Goal: Information Seeking & Learning: Learn about a topic

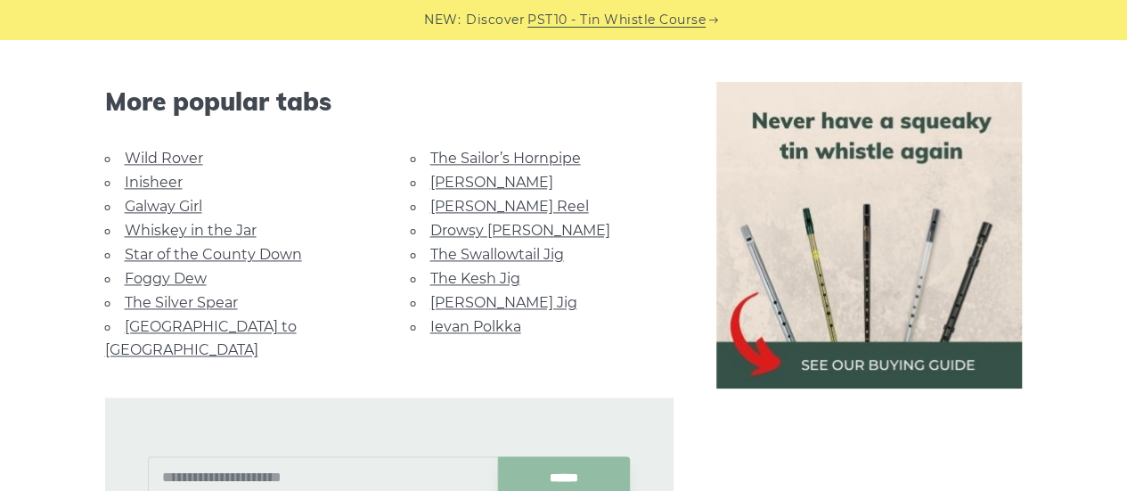
scroll to position [1155, 0]
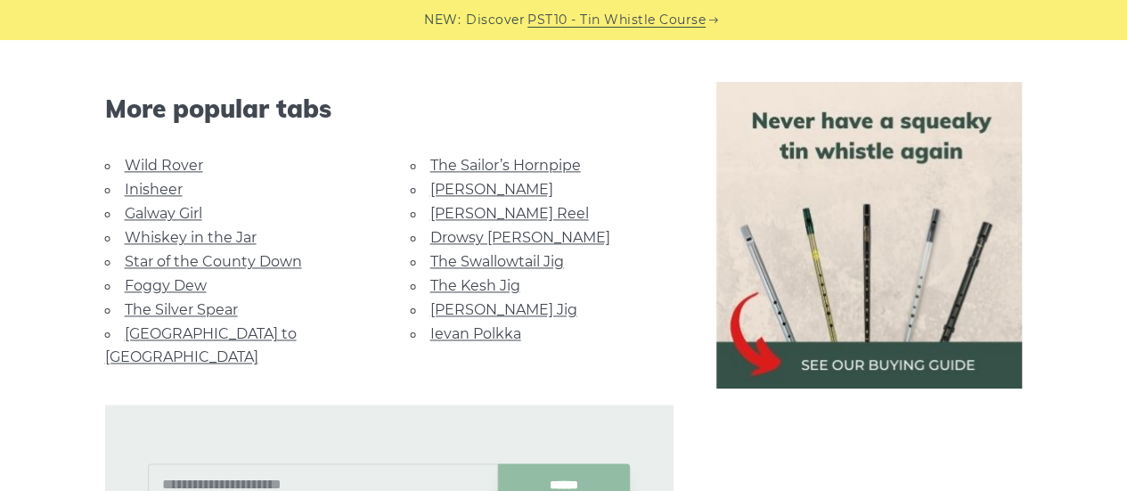
click at [604, 219] on li "Cooley’s Reel" at bounding box center [542, 213] width 263 height 24
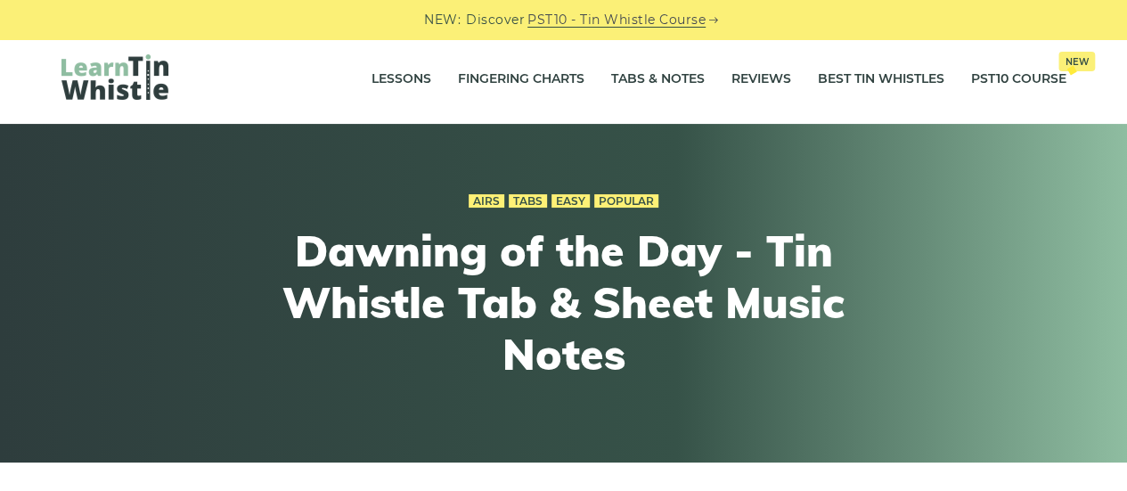
scroll to position [0, 0]
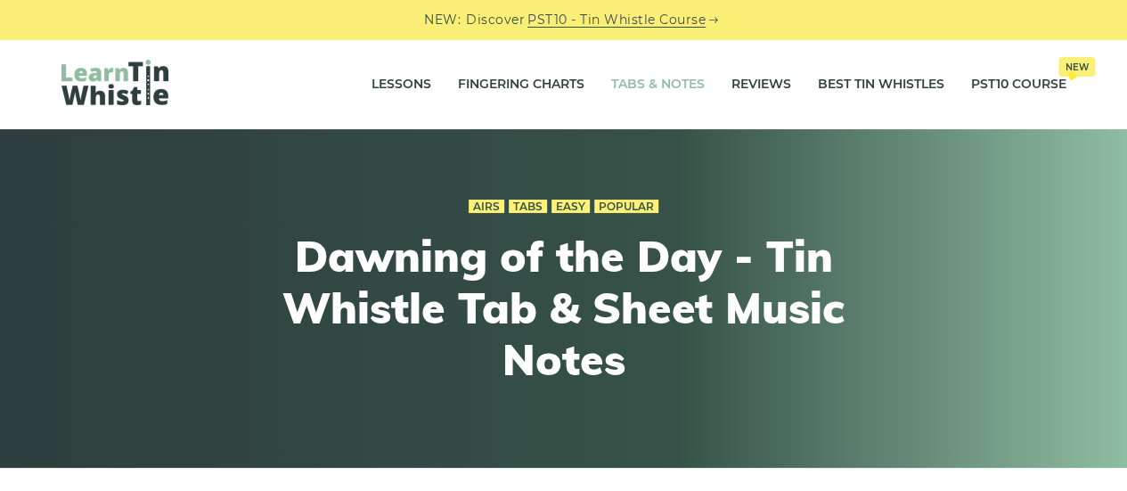
click at [660, 82] on link "Tabs & Notes" at bounding box center [658, 84] width 94 height 45
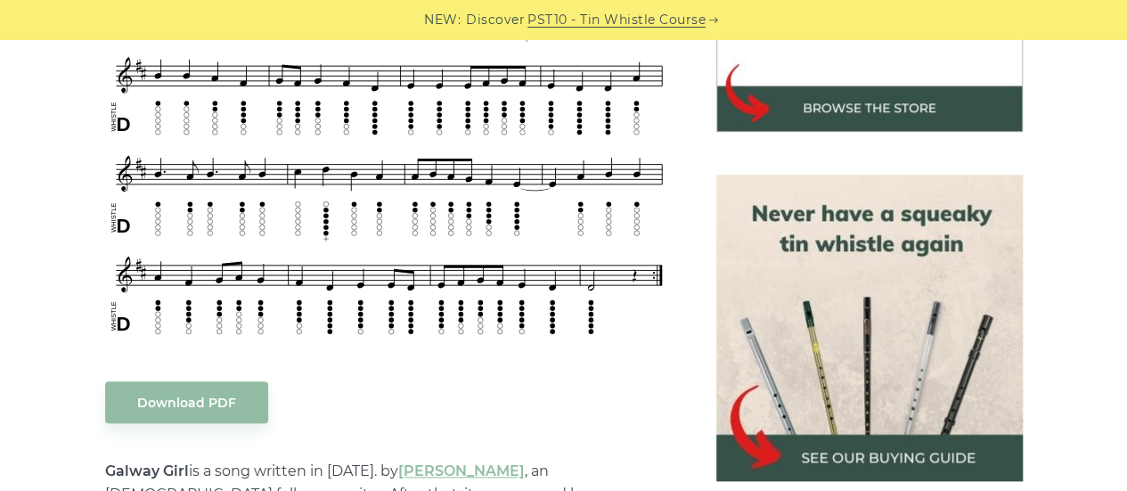
scroll to position [681, 0]
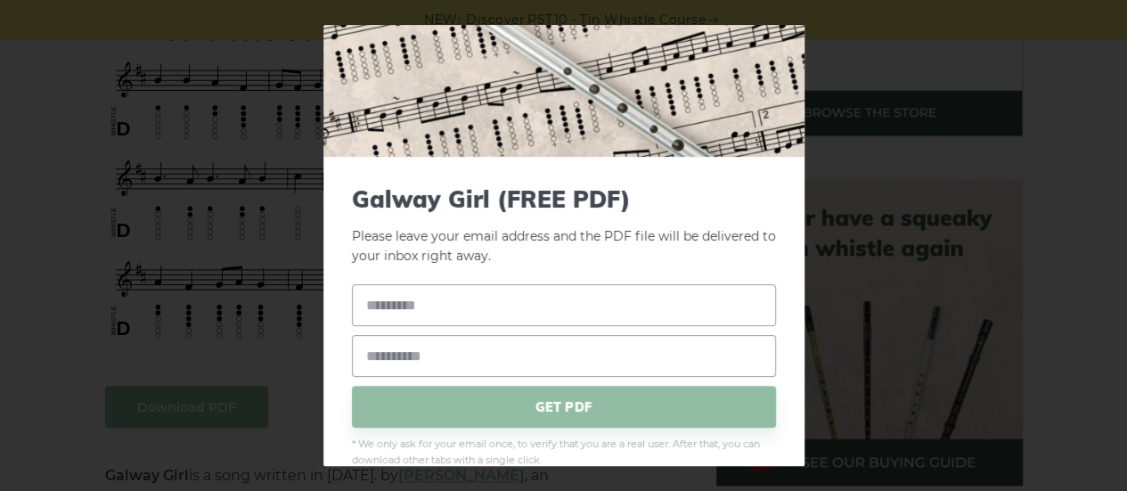
scroll to position [121, 0]
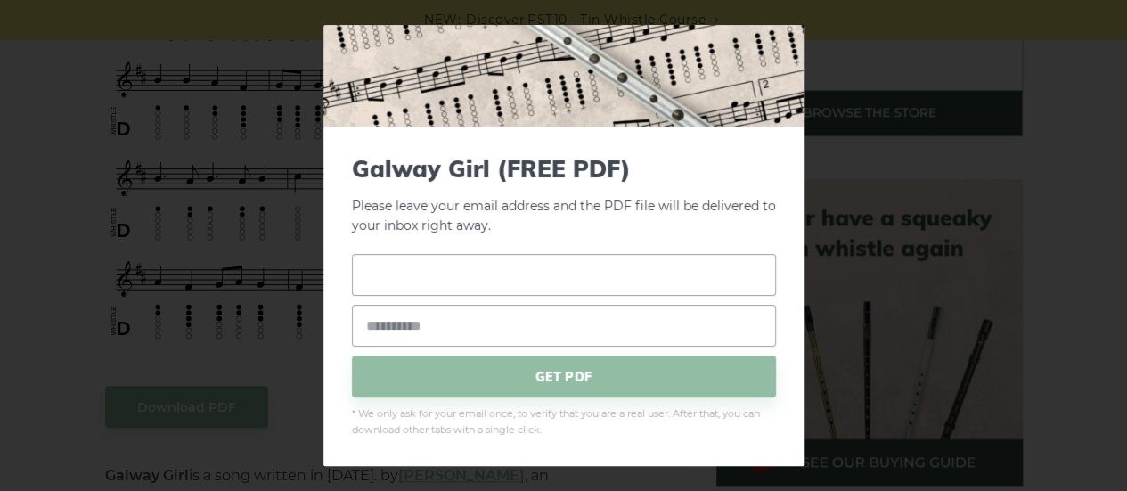
click at [421, 273] on input "text" at bounding box center [564, 275] width 424 height 42
type input "*"
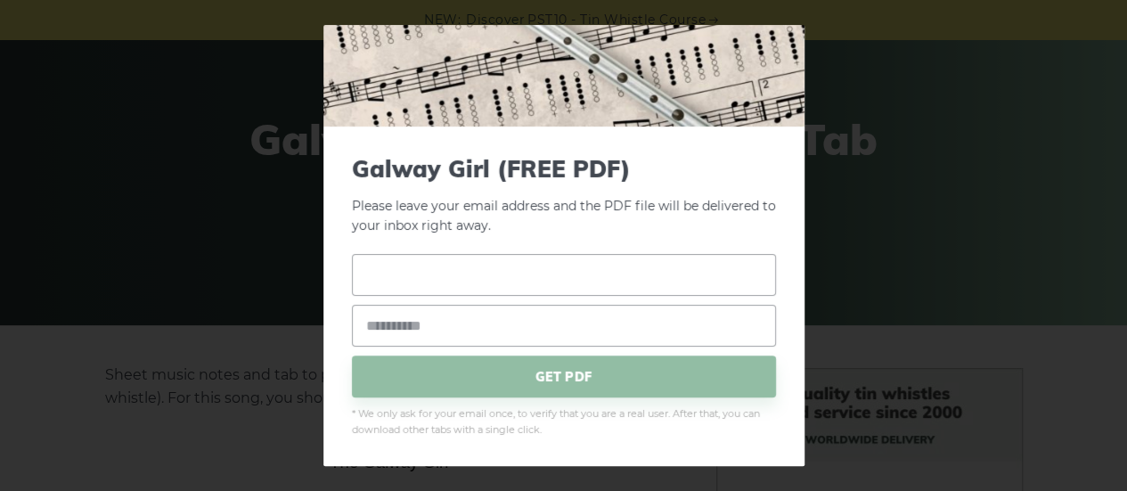
scroll to position [141, 0]
click at [886, 103] on div "× Galway Girl (FREE PDF) Please leave your email address and the PDF file will …" at bounding box center [563, 245] width 1127 height 491
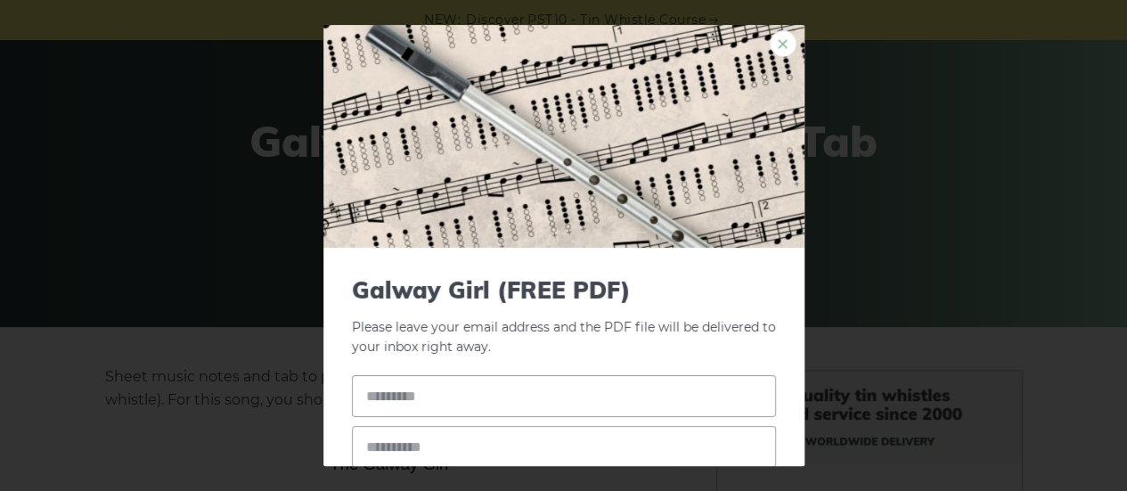
click at [770, 52] on link "×" at bounding box center [783, 43] width 27 height 27
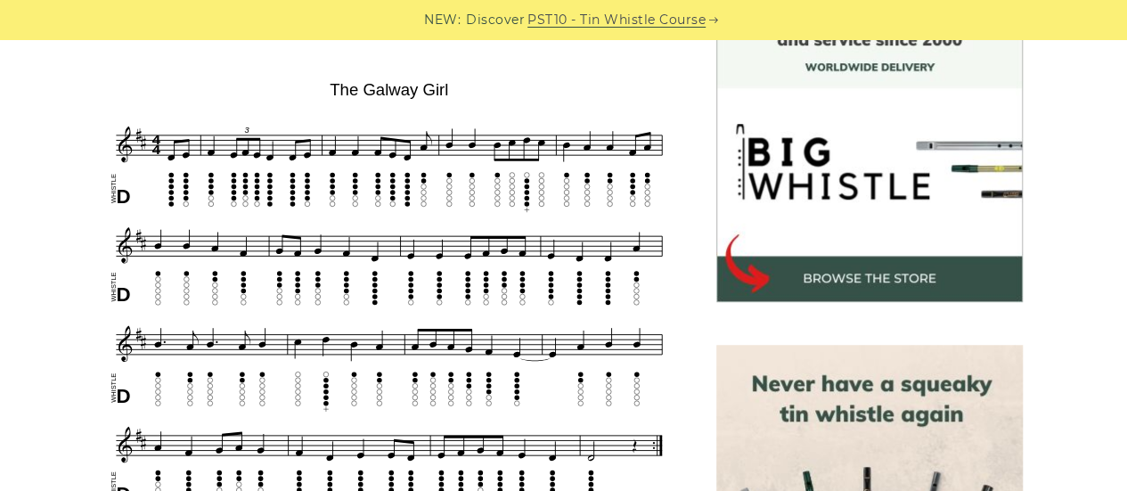
scroll to position [551, 0]
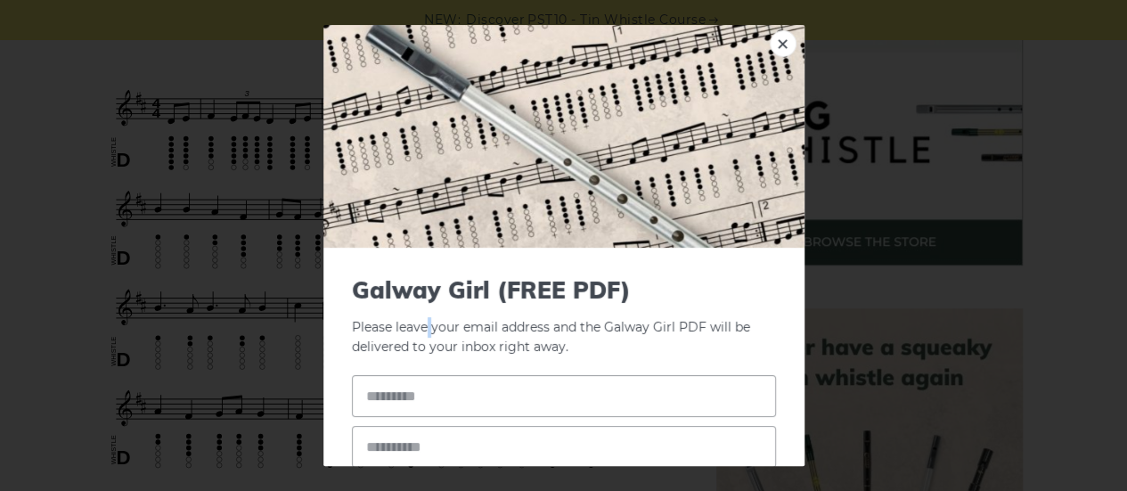
click at [421, 273] on div "Galway Girl (FREE PDF) Please leave your email address and the Galway Girl PDF …" at bounding box center [563, 418] width 481 height 340
click at [770, 57] on link "×" at bounding box center [783, 43] width 27 height 27
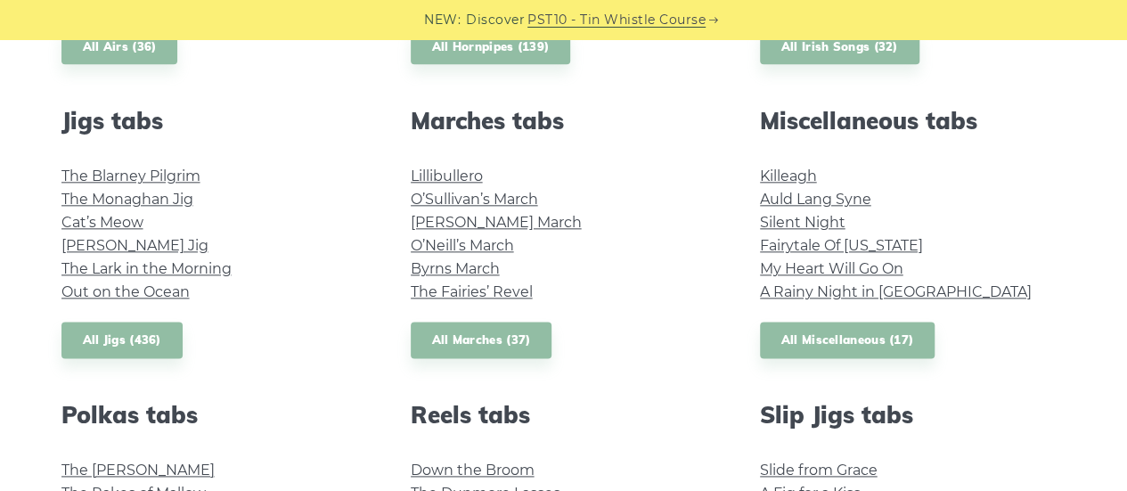
scroll to position [955, 0]
click at [869, 345] on link "All Miscellaneous (17)" at bounding box center [847, 339] width 175 height 37
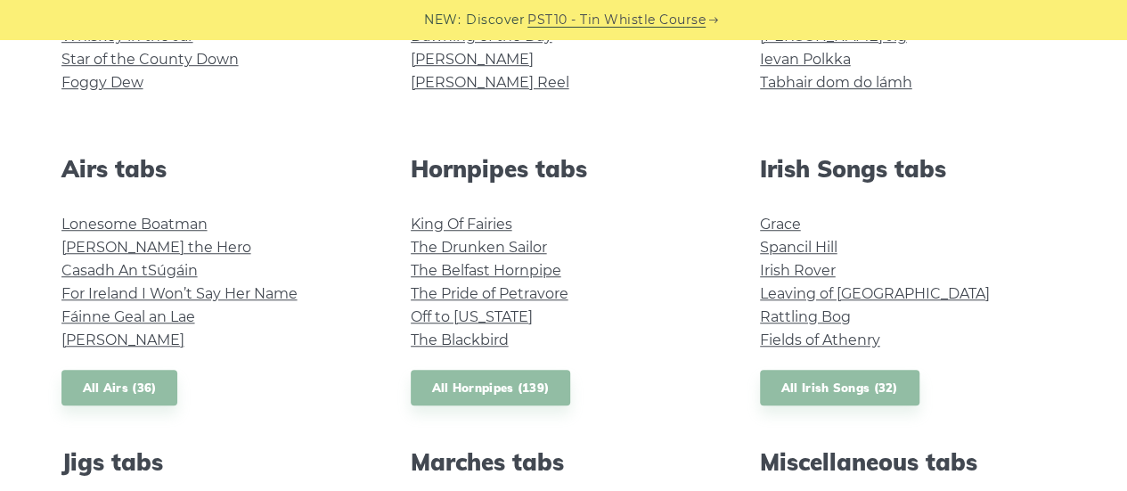
scroll to position [613, 0]
click at [842, 396] on link "All Irish Songs (32)" at bounding box center [839, 388] width 159 height 37
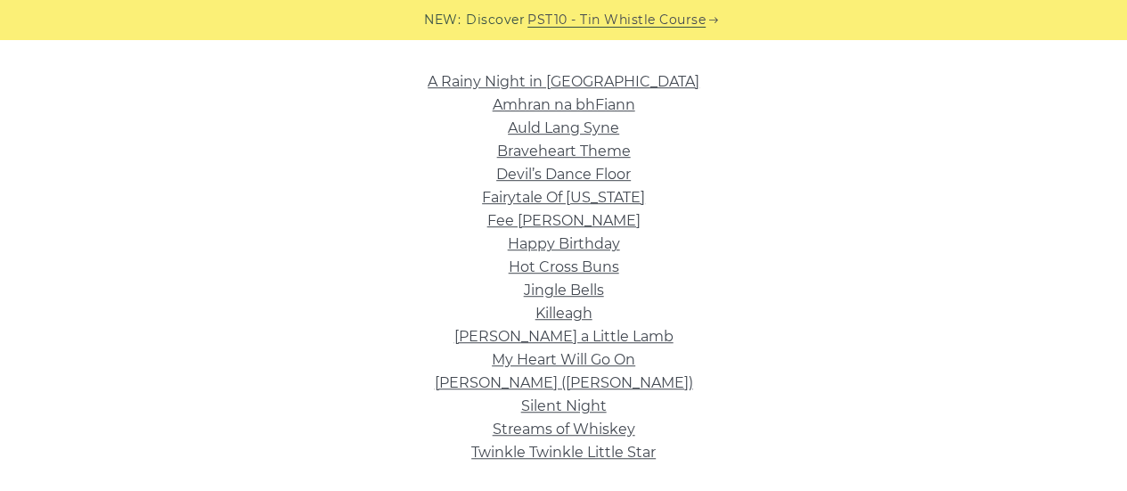
scroll to position [441, 0]
click at [620, 109] on link "Amhran na bhFiann" at bounding box center [564, 103] width 143 height 17
click at [828, 181] on li "Devil’s Dance Floor" at bounding box center [563, 173] width 1005 height 23
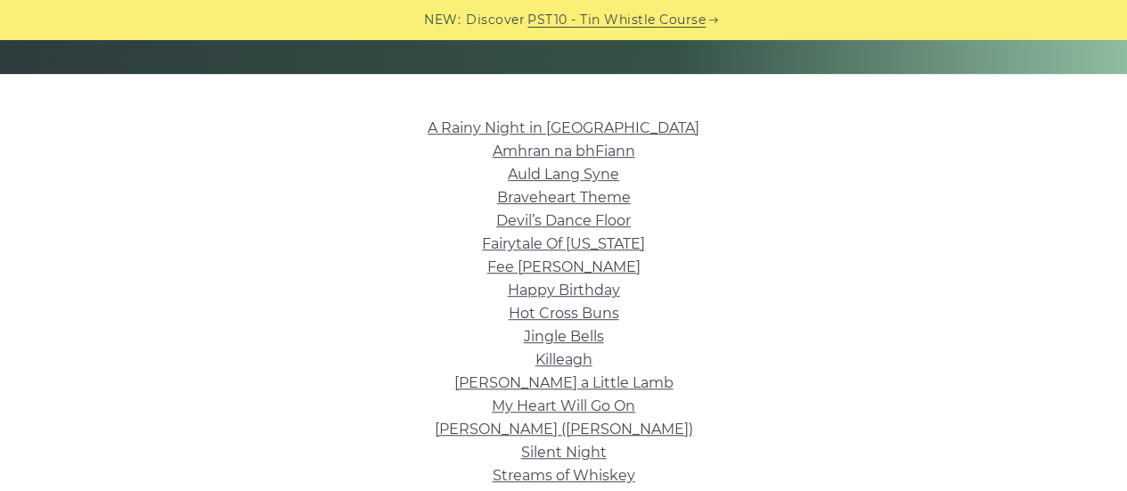
scroll to position [394, 0]
click at [657, 358] on li "Killeagh" at bounding box center [563, 359] width 1005 height 23
click at [580, 457] on link "Silent Night" at bounding box center [564, 452] width 86 height 17
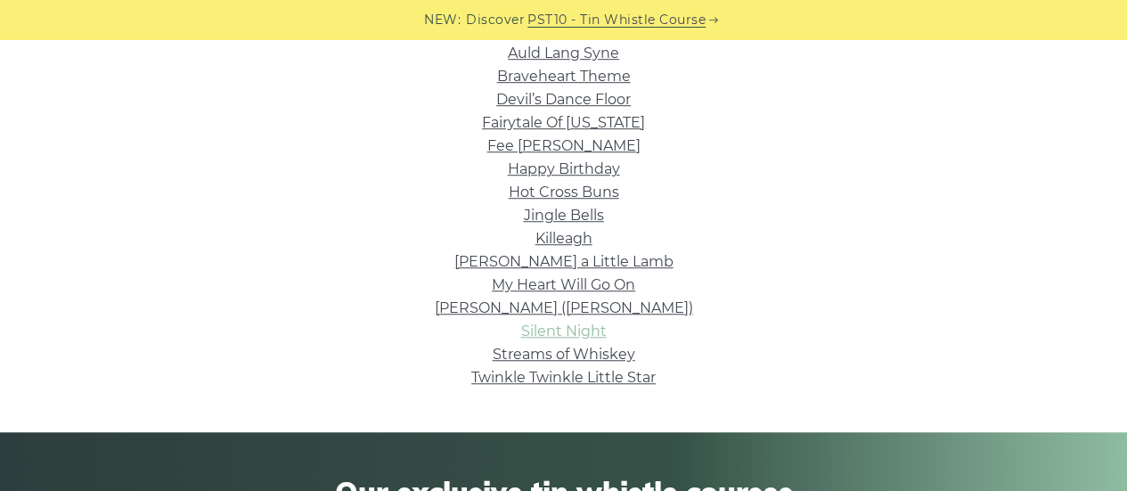
scroll to position [518, 0]
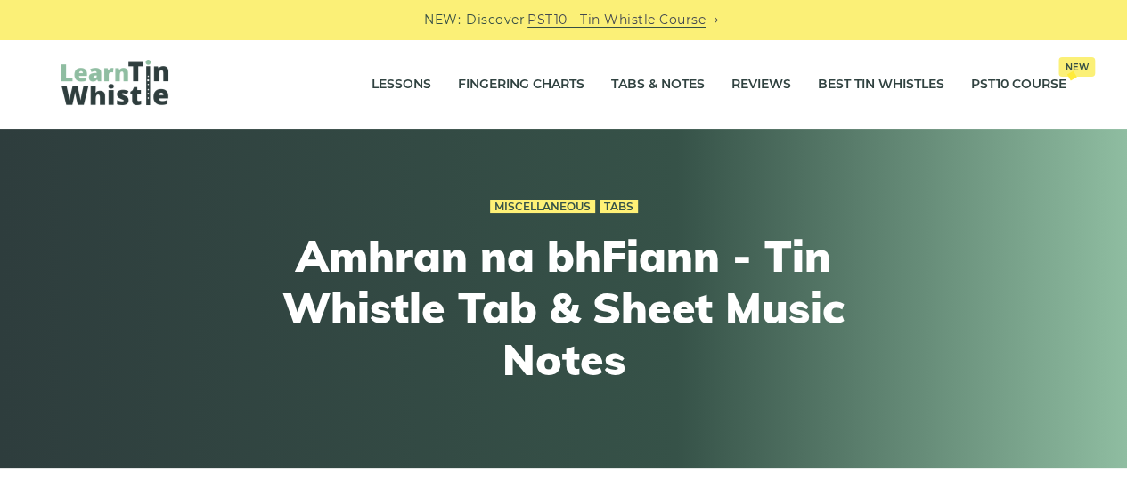
click at [747, 376] on h1 "Amhran na bhFiann - Tin Whistle Tab & Sheet Music Notes" at bounding box center [564, 308] width 656 height 154
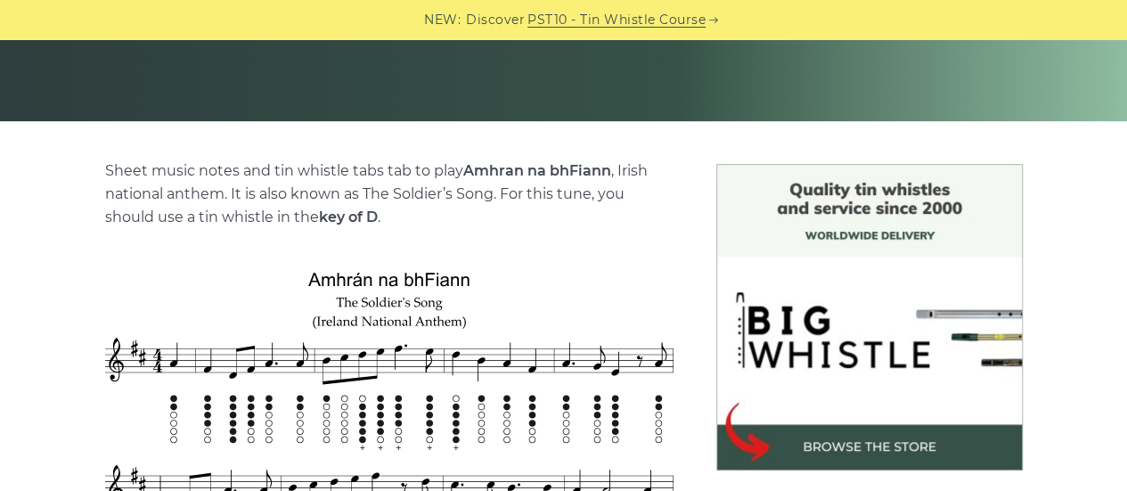
scroll to position [351, 0]
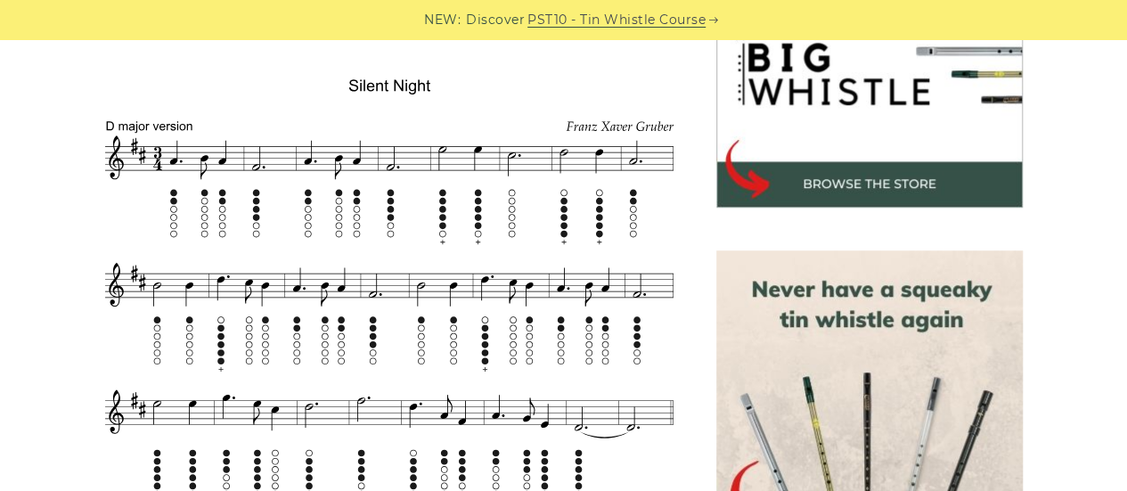
scroll to position [611, 0]
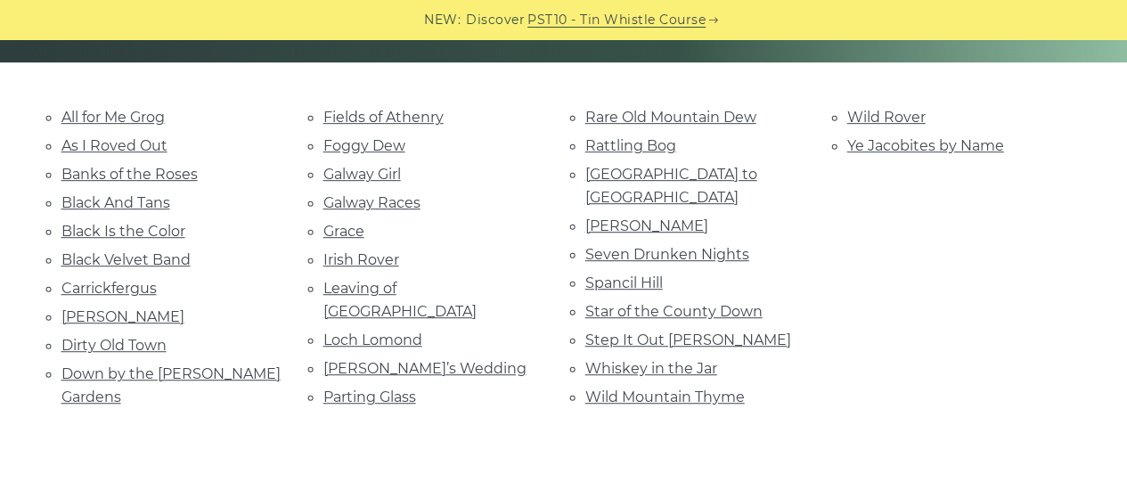
scroll to position [399, 0]
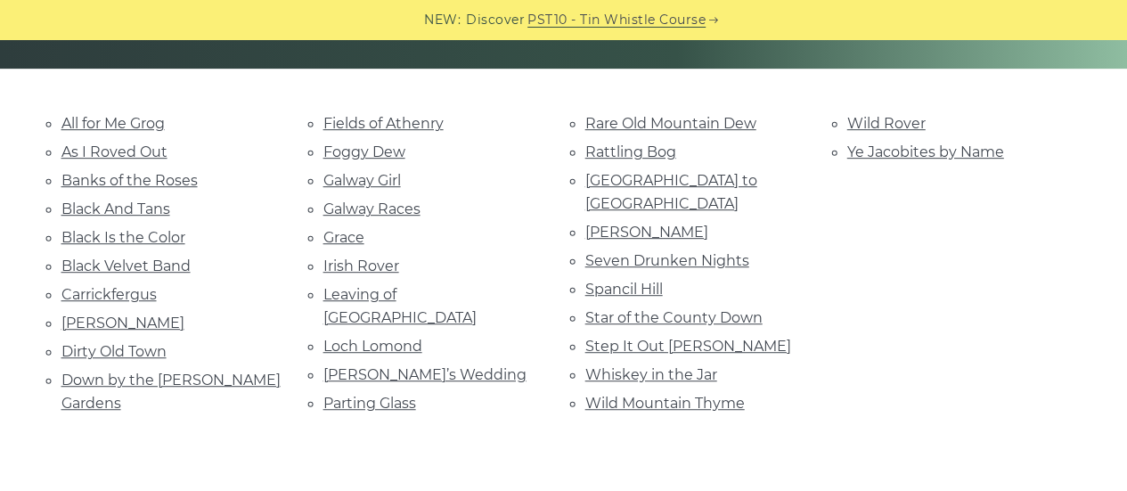
click at [716, 426] on div "All for Me Grog As I Roved Out Banks of the Roses Black And Tans Black Is the C…" at bounding box center [564, 286] width 1048 height 351
click at [681, 428] on div "All for Me Grog As I Roved Out Banks of the Roses Black And Tans Black Is the C…" at bounding box center [564, 286] width 1048 height 351
click at [665, 224] on link "Roddy Mc Corley" at bounding box center [646, 232] width 123 height 17
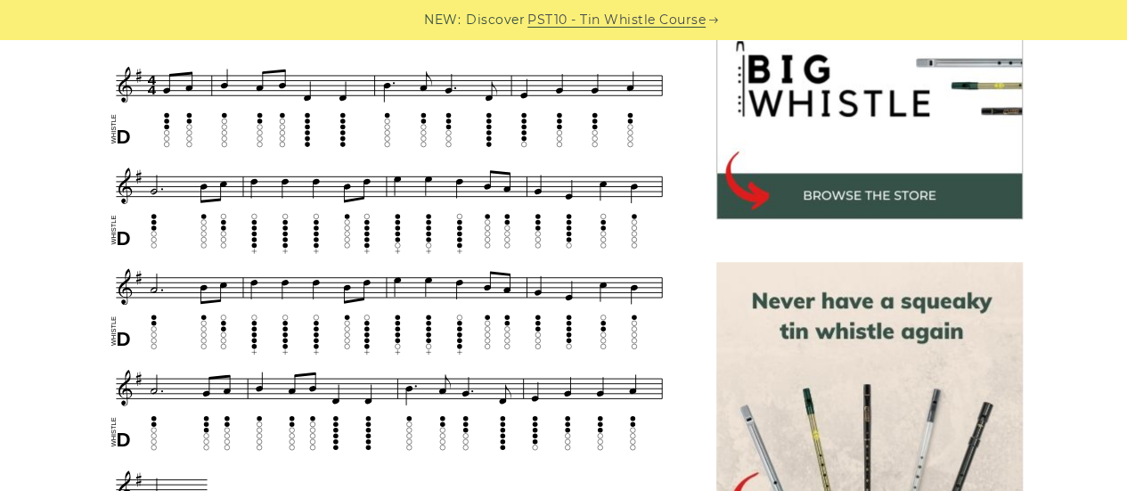
scroll to position [590, 0]
